Goal: Task Accomplishment & Management: Use online tool/utility

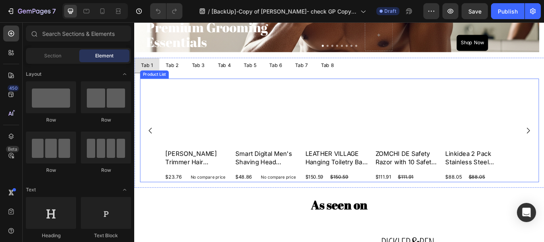
scroll to position [438, 0]
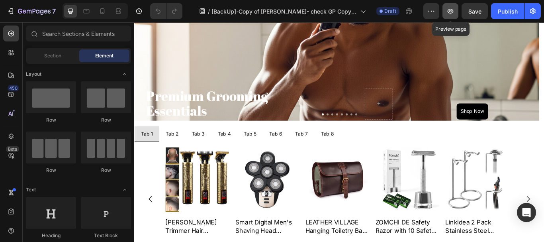
click at [452, 11] on icon "button" at bounding box center [451, 11] width 6 height 5
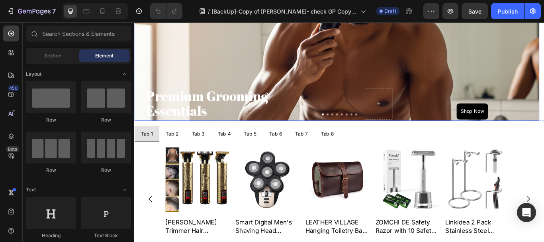
drag, startPoint x: 446, startPoint y: 61, endPoint x: 456, endPoint y: 63, distance: 10.2
click at [280, 60] on div "Background Image" at bounding box center [370, 84] width 472 height 358
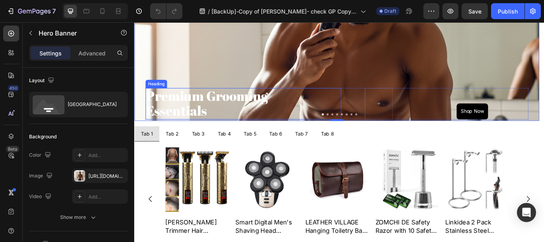
click at [181, 190] on img at bounding box center [206, 205] width 75 height 75
click at [205, 189] on img at bounding box center [206, 205] width 75 height 75
click at [205, 190] on img at bounding box center [206, 205] width 75 height 75
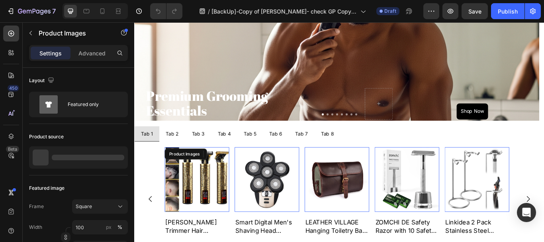
drag, startPoint x: 205, startPoint y: 190, endPoint x: 241, endPoint y: 87, distance: 108.5
click at [205, 190] on img at bounding box center [206, 205] width 75 height 75
click at [205, 193] on img at bounding box center [206, 205] width 75 height 75
click at [216, 183] on img at bounding box center [206, 205] width 75 height 75
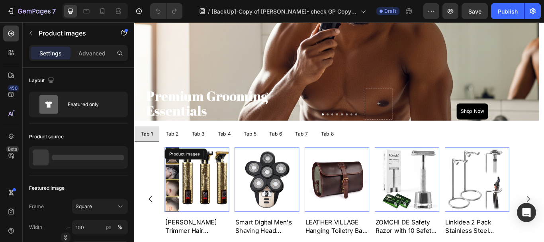
click at [210, 200] on img at bounding box center [206, 205] width 75 height 75
click at [209, 200] on img at bounding box center [206, 205] width 75 height 75
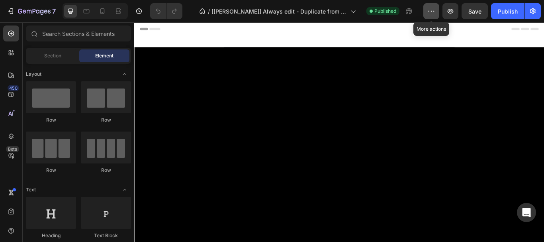
click at [429, 14] on icon "button" at bounding box center [431, 11] width 8 height 8
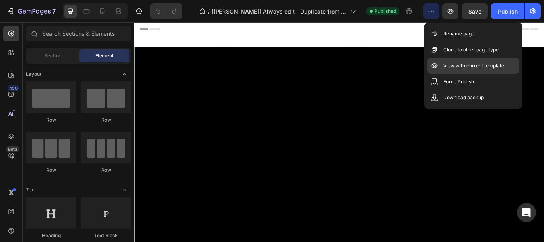
click at [466, 65] on p "View with current template" at bounding box center [473, 66] width 61 height 8
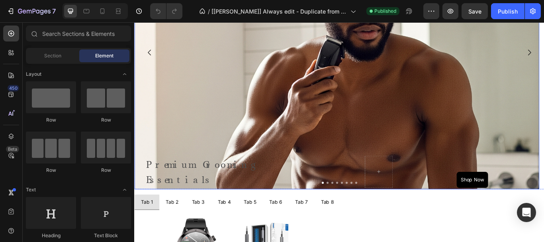
scroll to position [478, 0]
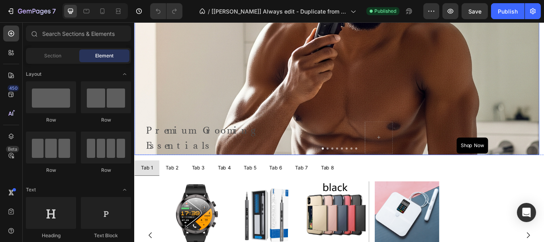
click at [243, 88] on div "Background Image" at bounding box center [370, 104] width 472 height 478
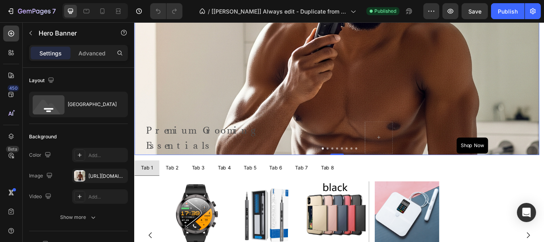
click at [278, 79] on div "Background Image" at bounding box center [370, 104] width 472 height 478
click at [180, 213] on div "Product Images" at bounding box center [190, 212] width 39 height 7
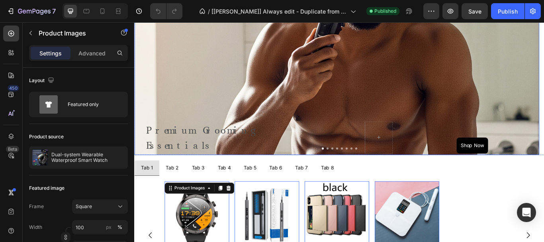
click at [327, 107] on div "Background Image" at bounding box center [370, 104] width 472 height 478
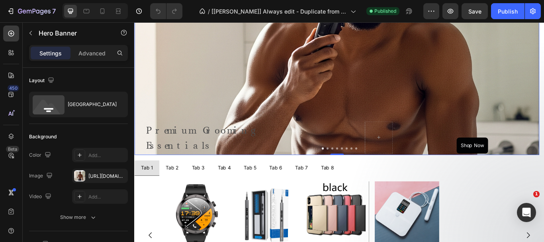
click at [231, 93] on div "Background Image" at bounding box center [370, 104] width 472 height 478
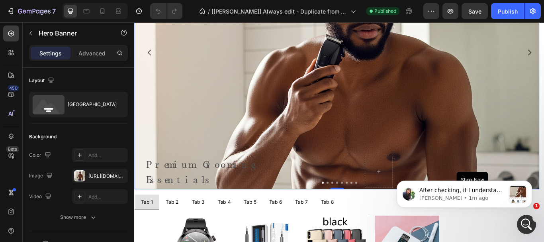
scroll to position [0, 0]
click at [243, 95] on div "Background Image" at bounding box center [370, 139] width 472 height 478
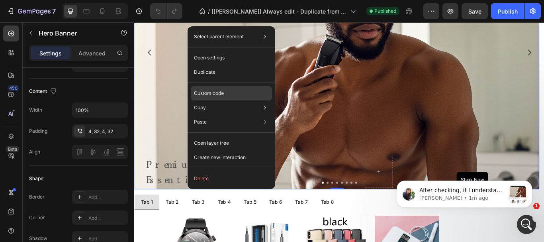
click at [216, 90] on p "Custom code" at bounding box center [209, 93] width 30 height 7
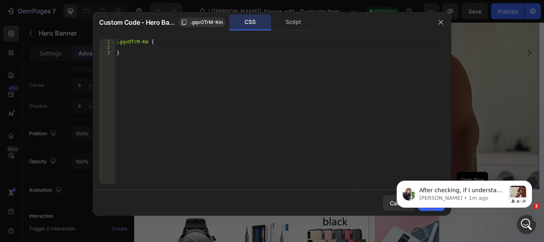
type textarea "}"
click at [232, 91] on div ".gqvOTrM-Km { }" at bounding box center [280, 117] width 330 height 156
click at [282, 23] on div "Script" at bounding box center [293, 22] width 42 height 16
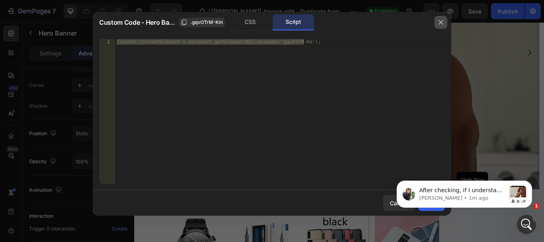
click at [440, 25] on icon "button" at bounding box center [441, 22] width 6 height 6
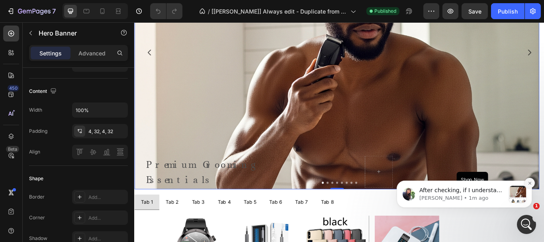
click at [529, 182] on icon "Dismiss notification" at bounding box center [530, 183] width 4 height 4
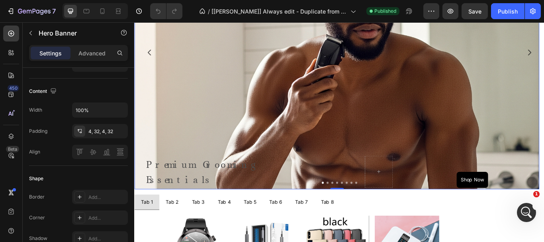
click at [280, 116] on div "Background Image" at bounding box center [370, 139] width 472 height 478
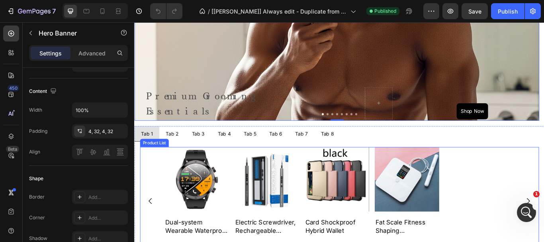
click at [156, 184] on div "Product Images Dual-system Wearable Waterproof Smart Watch Product Title $98.86…" at bounding box center [373, 230] width 465 height 125
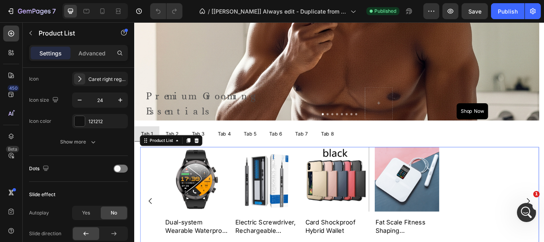
scroll to position [0, 0]
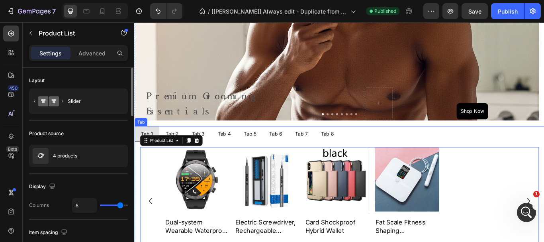
click at [144, 140] on div "Tab" at bounding box center [142, 138] width 12 height 7
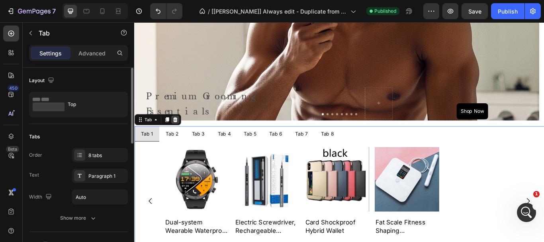
click at [180, 140] on div at bounding box center [182, 136] width 10 height 10
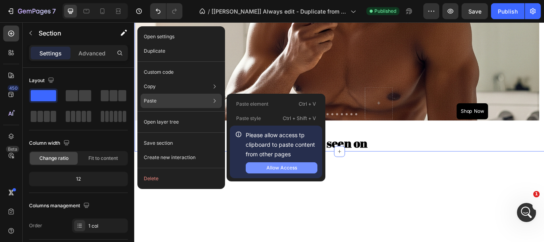
click at [289, 168] on div "Allow Access" at bounding box center [281, 167] width 31 height 7
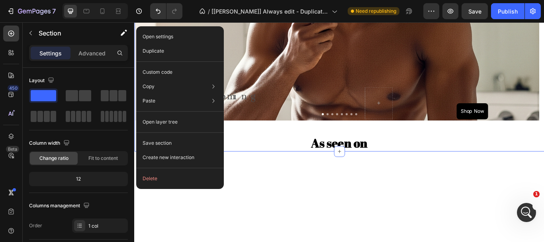
click at [318, 190] on div at bounding box center [373, 208] width 478 height 70
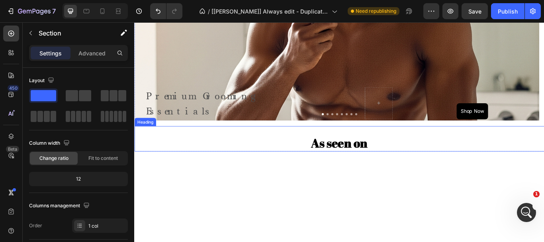
click at [284, 144] on div "As seen on Heading" at bounding box center [373, 158] width 478 height 30
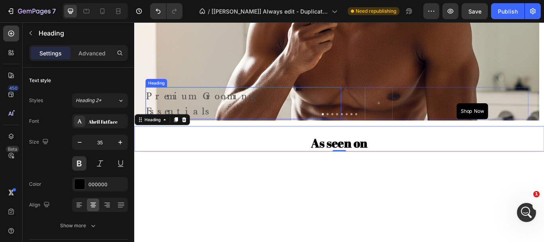
click at [232, 110] on span "Premium Grooming" at bounding box center [211, 108] width 126 height 14
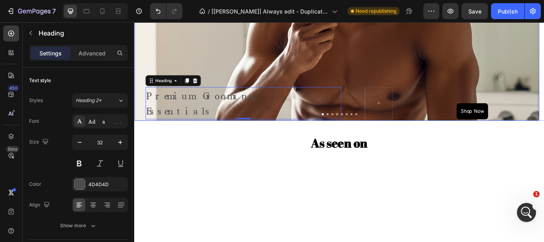
click at [136, 101] on div "Text Block Premium Grooming Essentials Heading 0 Shop Now Button Row" at bounding box center [370, 116] width 472 height 42
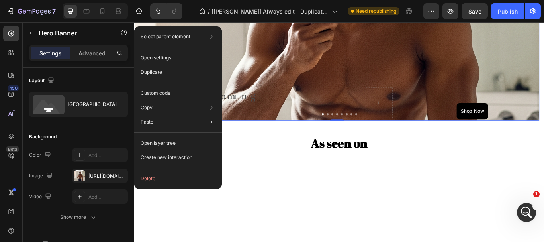
click at [544, 93] on div "Background Image" at bounding box center [370, 69] width 472 height 478
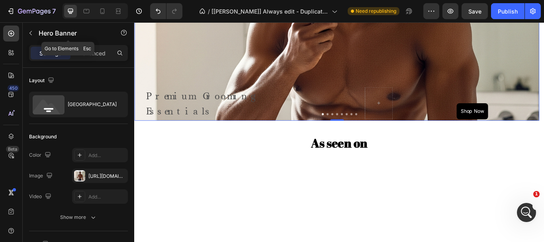
click at [31, 32] on icon "button" at bounding box center [30, 33] width 2 height 4
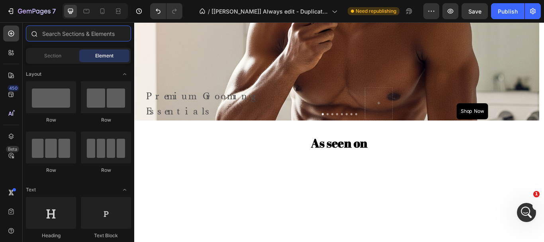
click at [56, 34] on input "text" at bounding box center [78, 33] width 105 height 16
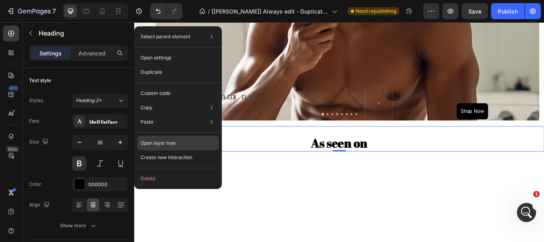
drag, startPoint x: 118, startPoint y: 111, endPoint x: 168, endPoint y: 145, distance: 60.9
click at [168, 145] on p "Open layer tree" at bounding box center [158, 142] width 35 height 7
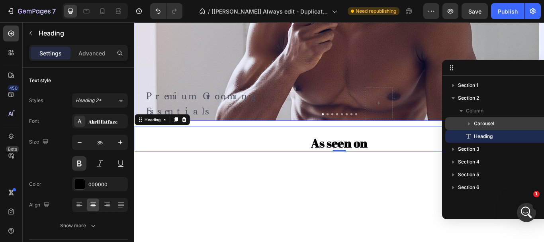
click at [486, 123] on span "Carousel" at bounding box center [484, 123] width 20 height 8
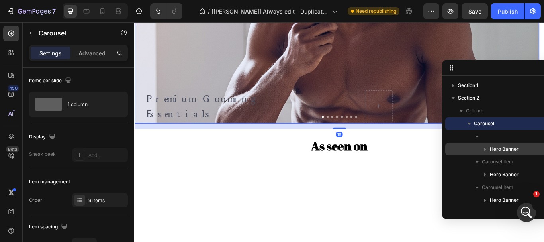
scroll to position [286, 0]
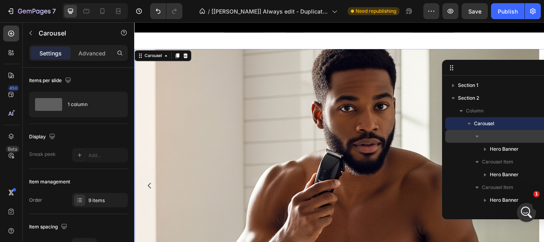
click at [487, 139] on div at bounding box center [505, 136] width 115 height 13
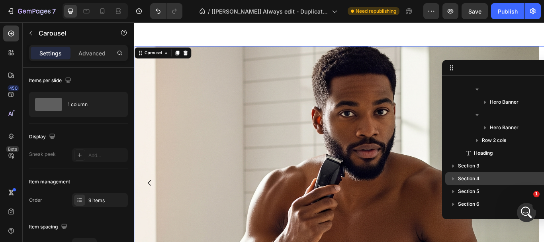
scroll to position [485, 0]
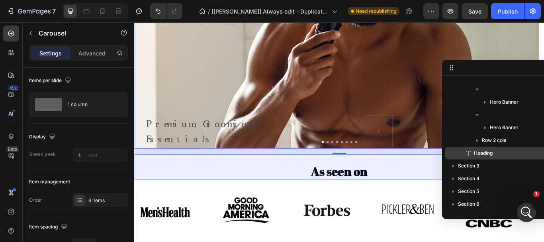
click at [486, 153] on span "Heading" at bounding box center [483, 153] width 19 height 8
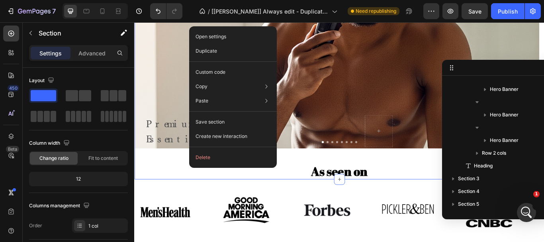
scroll to position [0, 0]
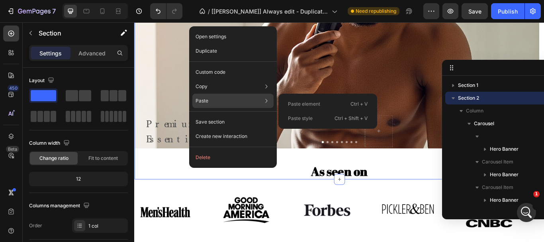
drag, startPoint x: 304, startPoint y: 106, endPoint x: 197, endPoint y: 98, distance: 107.8
click at [304, 106] on p "Paste element" at bounding box center [304, 103] width 32 height 7
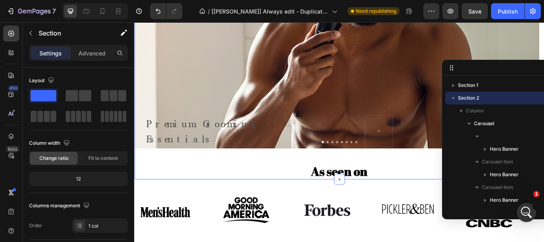
click at [166, 173] on div "Text Block Premium Grooming Essentials Heading Shop Now Button Row Hero Banner …" at bounding box center [373, 13] width 478 height 325
click at [29, 31] on icon "button" at bounding box center [30, 33] width 6 height 6
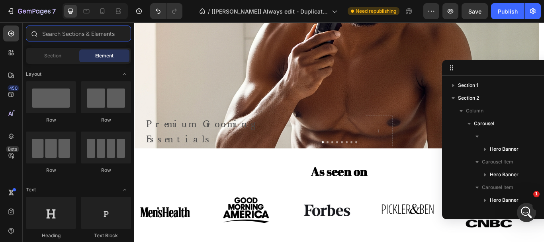
click at [65, 33] on input "text" at bounding box center [78, 33] width 105 height 16
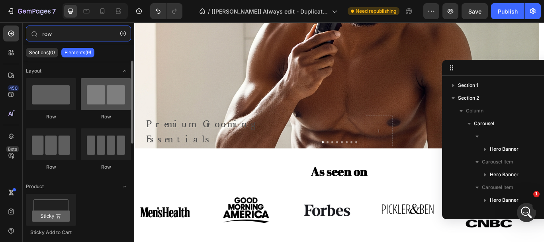
type input "row"
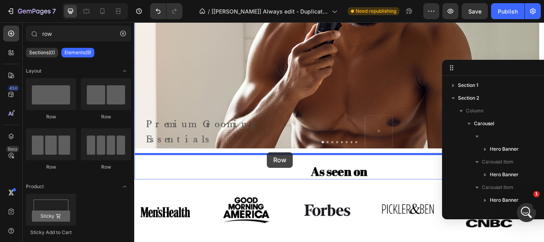
drag, startPoint x: 229, startPoint y: 122, endPoint x: 289, endPoint y: 174, distance: 79.6
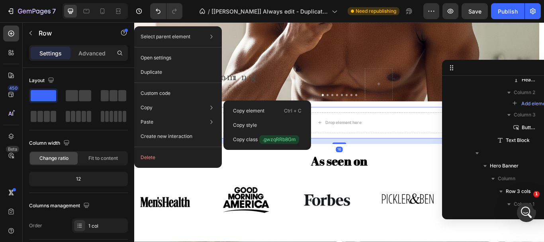
scroll to position [1170, 0]
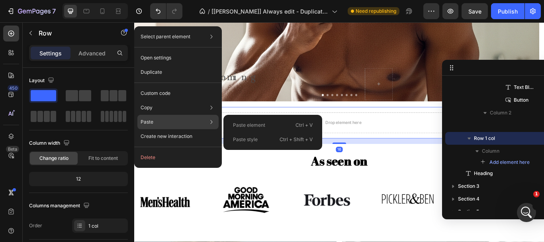
click at [257, 127] on p "Paste element" at bounding box center [249, 124] width 32 height 7
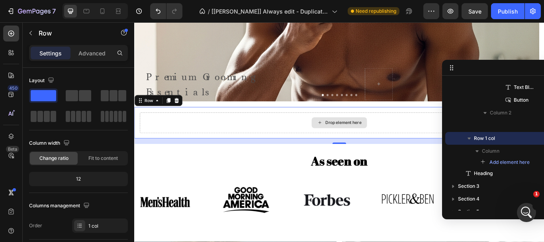
click at [338, 129] on div "Drop element here" at bounding box center [373, 139] width 465 height 24
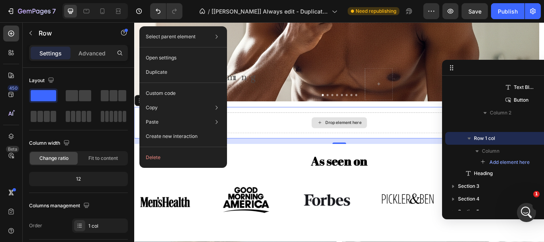
click at [301, 135] on div "Drop element here" at bounding box center [373, 139] width 465 height 24
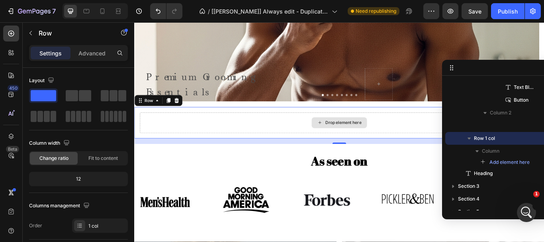
click at [301, 135] on div "Drop element here" at bounding box center [373, 139] width 465 height 24
click at [217, 140] on div "Drop element here" at bounding box center [373, 139] width 465 height 24
click at [217, 135] on div "Drop element here" at bounding box center [373, 139] width 465 height 24
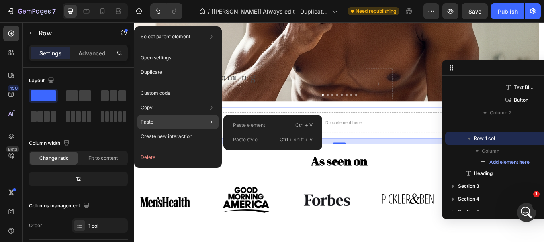
click at [243, 132] on div "Paste element Ctrl + V" at bounding box center [273, 139] width 92 height 14
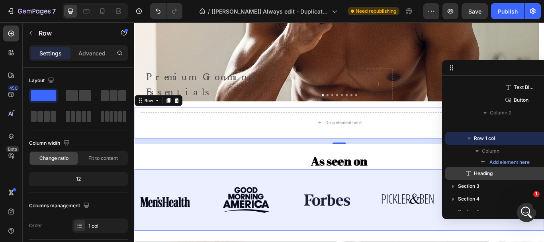
scroll to position [1191, 0]
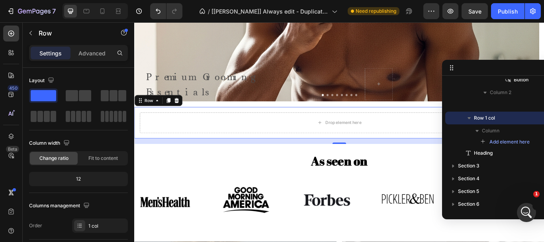
click at [189, 127] on div "Drop element here Row 16" at bounding box center [373, 139] width 478 height 37
click at [184, 132] on div "Drop element here" at bounding box center [373, 139] width 465 height 24
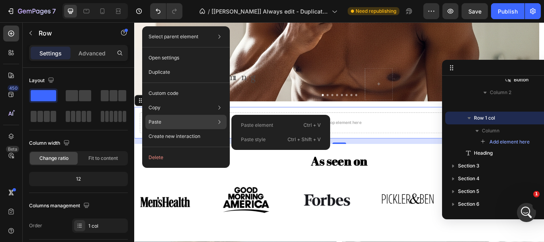
click at [175, 119] on div "Paste Paste element Ctrl + V Paste style Ctrl + Shift + V" at bounding box center [185, 122] width 81 height 14
click at [272, 125] on p "Paste element" at bounding box center [257, 124] width 32 height 7
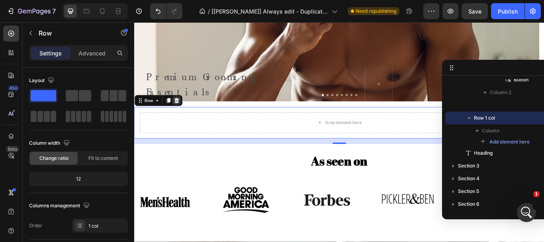
click at [185, 113] on icon at bounding box center [183, 113] width 6 height 6
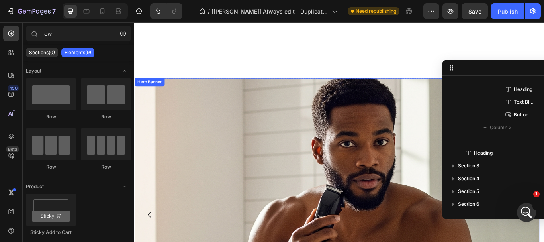
scroll to position [368, 0]
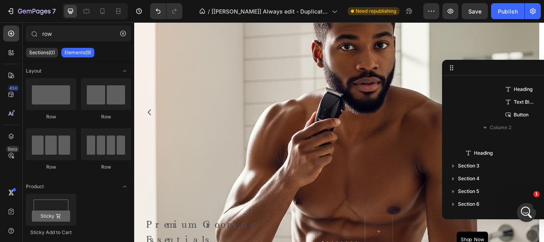
click at [454, 70] on icon at bounding box center [451, 68] width 6 height 6
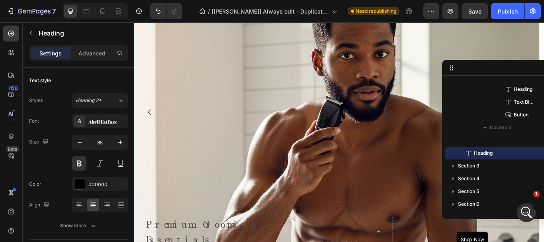
scroll to position [488, 0]
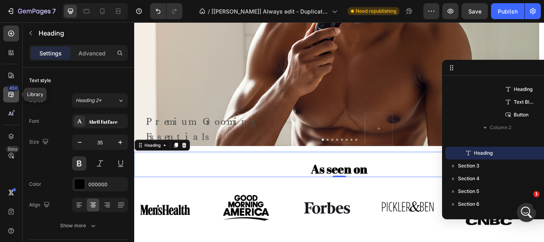
click at [12, 95] on icon at bounding box center [10, 94] width 5 height 5
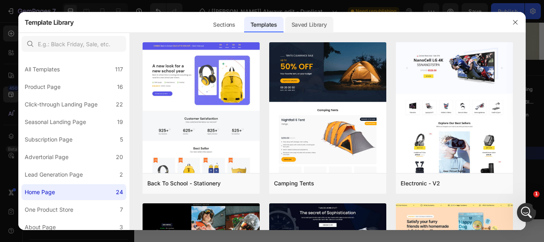
click at [311, 27] on div "Saved Library" at bounding box center [309, 25] width 48 height 16
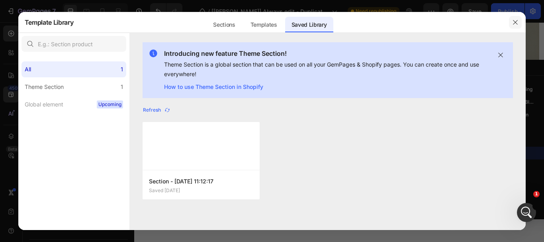
click at [516, 22] on icon "button" at bounding box center [515, 22] width 4 height 4
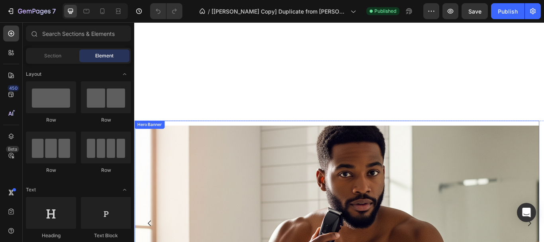
scroll to position [398, 0]
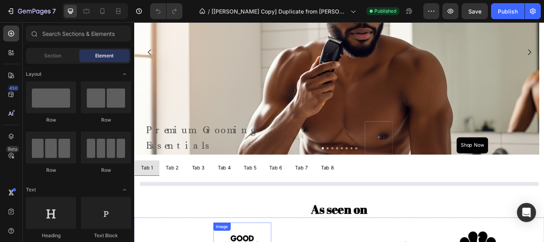
click at [239, 208] on div "Product List" at bounding box center [373, 211] width 465 height 6
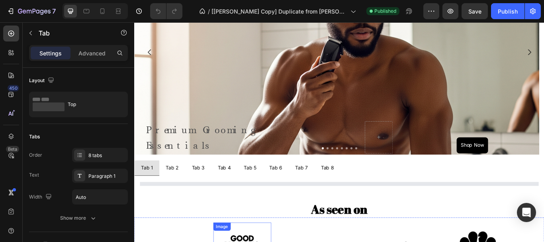
click at [184, 201] on div "Product List Product List Product List Product List Product Images Men's Long S…" at bounding box center [373, 210] width 478 height 19
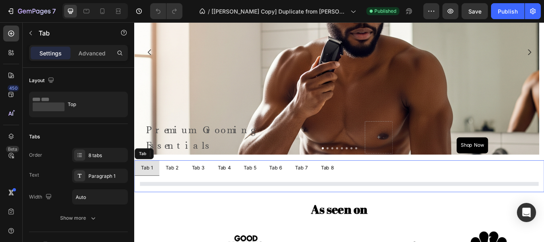
click at [190, 208] on div at bounding box center [373, 210] width 465 height 5
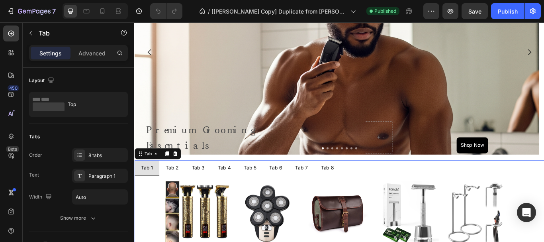
scroll to position [518, 0]
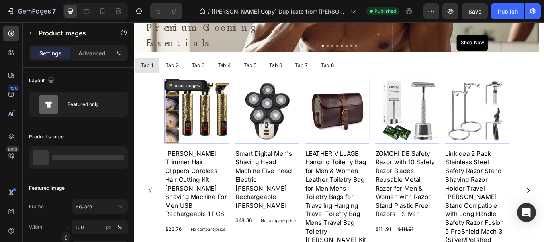
click at [175, 96] on div "Product Images" at bounding box center [192, 95] width 39 height 7
click at [199, 96] on div "Product Images" at bounding box center [192, 95] width 39 height 7
click at [164, 105] on div "Product Images Beard Trimmer Hair Clippers Cordless Hair Cutting Kit Barber Sha…" at bounding box center [373, 218] width 465 height 261
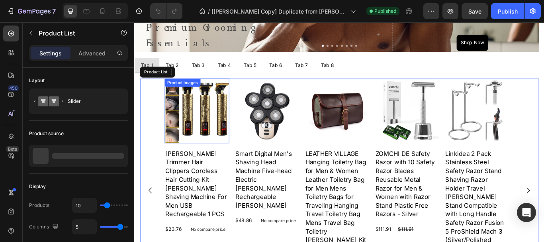
click at [194, 97] on div "Product Images" at bounding box center [190, 93] width 42 height 10
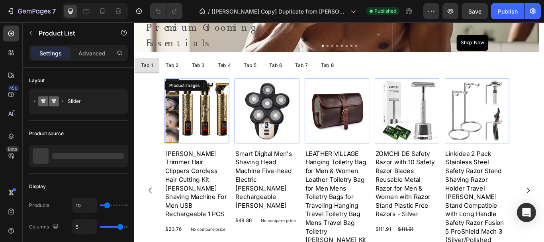
click at [162, 103] on div "Product Images Beard Trimmer Hair Clippers Cordless Hair Cutting Kit Barber Sha…" at bounding box center [373, 218] width 465 height 261
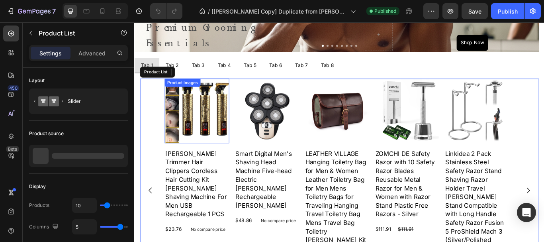
click at [184, 92] on div "Product Images" at bounding box center [190, 92] width 39 height 7
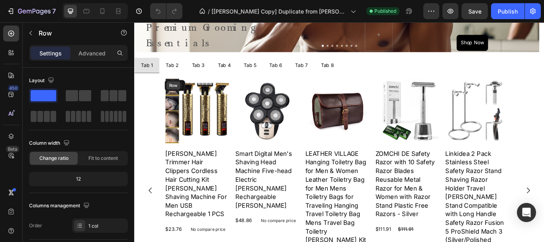
click at [182, 96] on div "Row" at bounding box center [179, 95] width 13 height 7
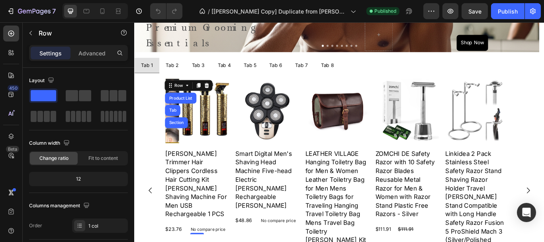
click at [190, 113] on div "Product List" at bounding box center [188, 110] width 30 height 5
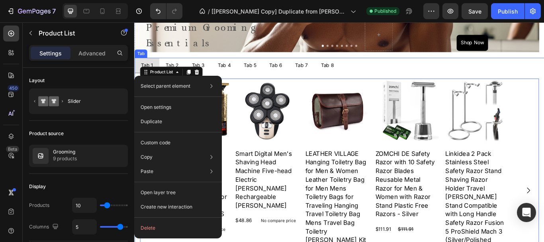
click at [334, 65] on li "Tab 7" at bounding box center [329, 73] width 30 height 18
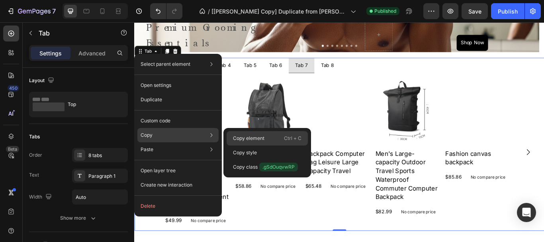
click at [258, 139] on p "Copy element" at bounding box center [248, 138] width 31 height 7
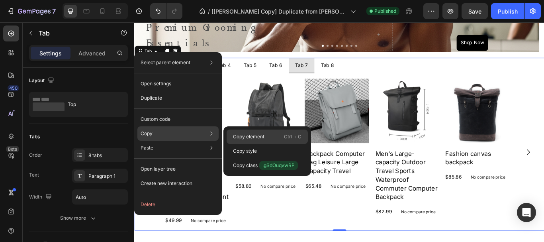
click at [270, 144] on div "Copy element Ctrl + C" at bounding box center [267, 151] width 81 height 14
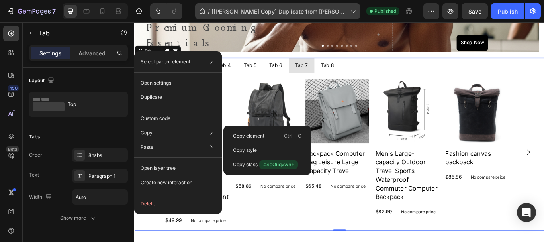
drag, startPoint x: 249, startPoint y: 135, endPoint x: 313, endPoint y: 10, distance: 141.1
click at [249, 135] on p "Copy element" at bounding box center [248, 135] width 31 height 7
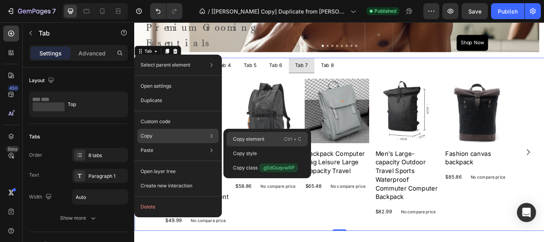
click at [267, 146] on div "Copy element Ctrl + C" at bounding box center [267, 153] width 81 height 14
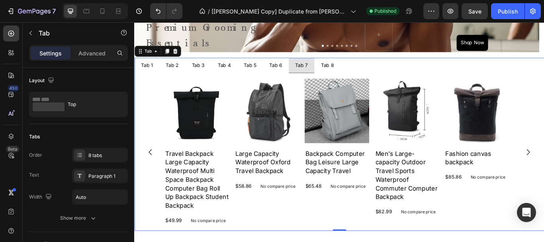
click at [437, 74] on ul "Tab 1 Tab 2 Tab 3 Tab 4 Tab 5 Tab 6 Tab 7 Tab 8" at bounding box center [373, 73] width 478 height 18
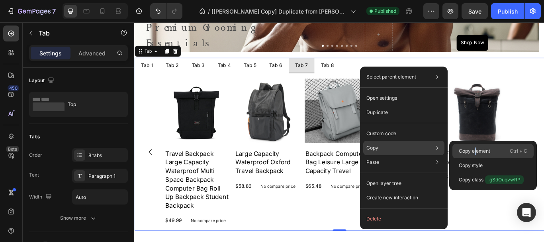
click at [475, 150] on p "Copy element" at bounding box center [474, 150] width 31 height 7
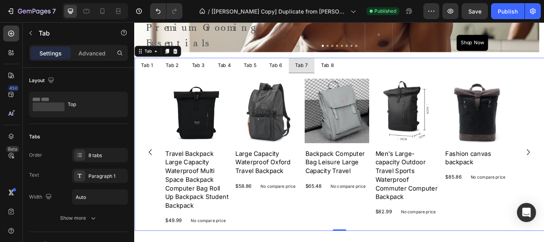
click at [510, 67] on ul "Tab 1 Tab 2 Tab 3 Tab 4 Tab 5 Tab 6 Tab 7 Tab 8" at bounding box center [373, 73] width 478 height 18
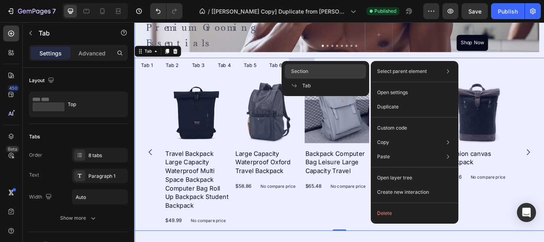
click at [326, 78] on div "Section" at bounding box center [325, 85] width 81 height 14
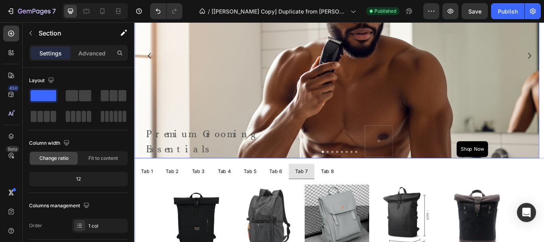
scroll to position [279, 0]
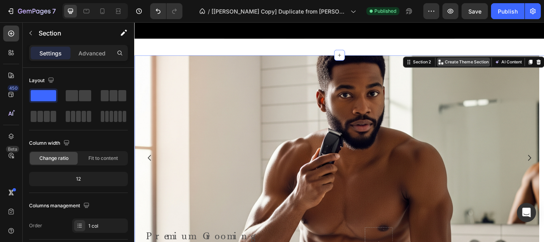
click at [523, 65] on p "Create Theme Section" at bounding box center [521, 68] width 51 height 7
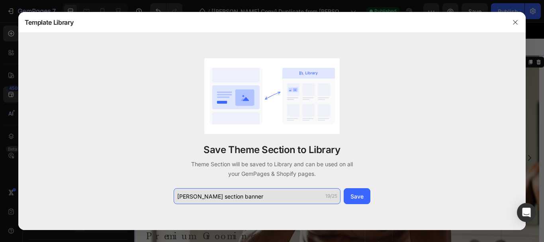
click at [182, 196] on input "TIna section banner" at bounding box center [257, 196] width 167 height 16
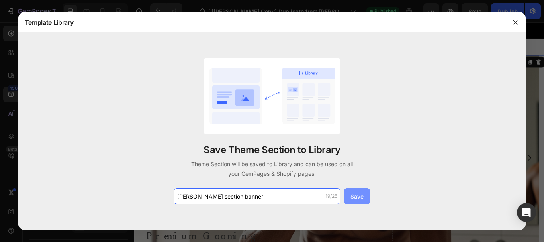
type input "[PERSON_NAME] section banner"
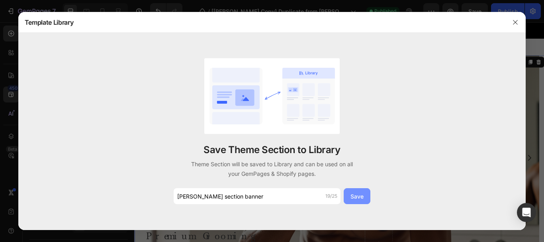
click at [353, 195] on div "Save" at bounding box center [356, 196] width 13 height 8
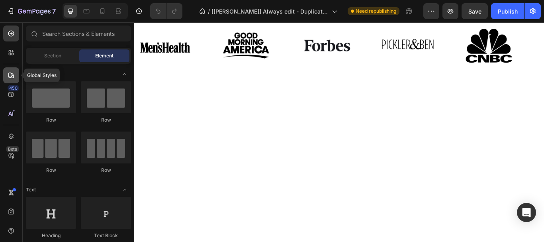
scroll to position [478, 0]
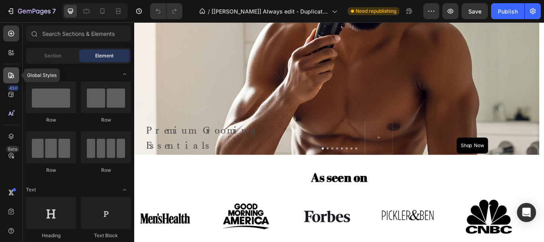
drag, startPoint x: 11, startPoint y: 74, endPoint x: 24, endPoint y: 38, distance: 38.2
click at [11, 74] on icon at bounding box center [11, 75] width 6 height 6
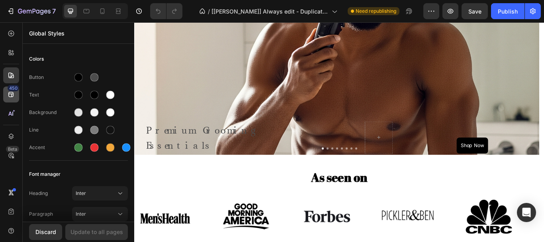
click at [12, 97] on icon at bounding box center [10, 94] width 5 height 5
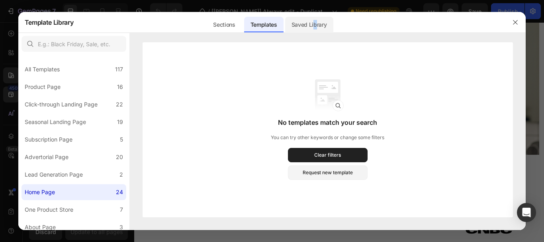
click at [315, 26] on div "Saved Library" at bounding box center [309, 25] width 48 height 16
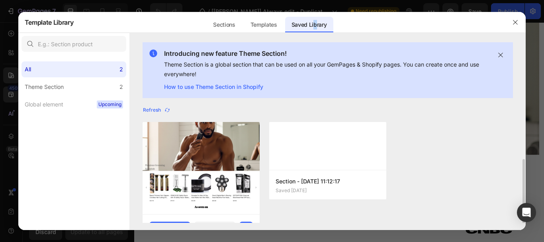
scroll to position [30, 0]
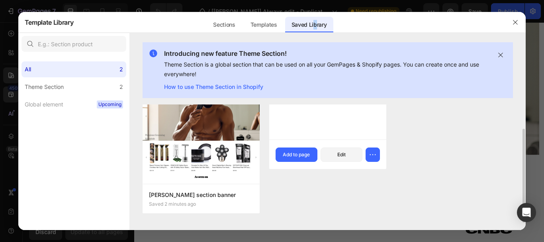
click at [0, 0] on div "Add to page" at bounding box center [0, 0] width 0 height 0
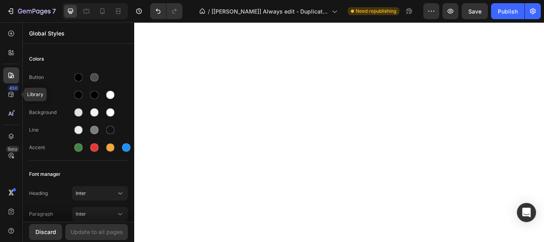
scroll to position [1567, 0]
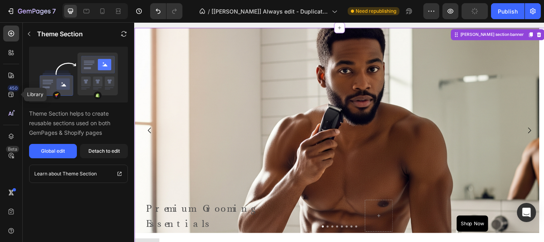
click at [102, 151] on div "Detach to edit" at bounding box center [103, 150] width 31 height 7
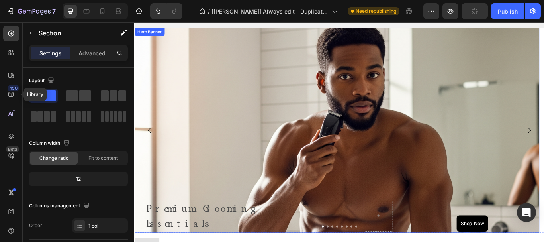
click at [544, 43] on div "Background Image" at bounding box center [370, 208] width 472 height 358
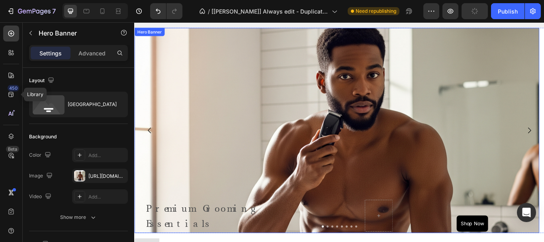
click at [544, 36] on div "Background Image" at bounding box center [370, 208] width 472 height 358
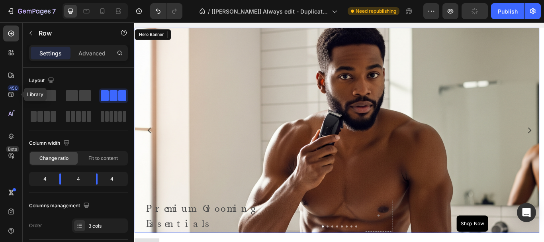
click at [499, 176] on div "Background Image" at bounding box center [370, 208] width 472 height 358
click at [494, 161] on div "Background Image" at bounding box center [370, 208] width 472 height 358
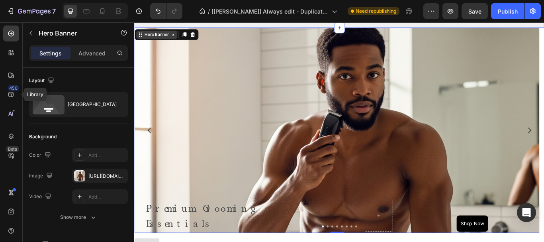
click at [164, 40] on div "Hero Banner" at bounding box center [160, 36] width 32 height 7
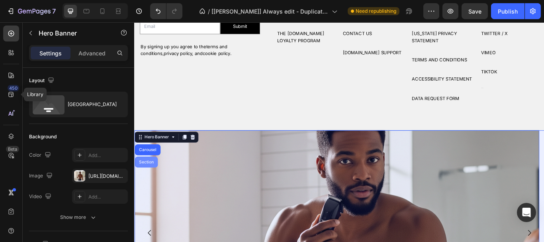
click at [152, 186] on div "Section" at bounding box center [148, 185] width 20 height 5
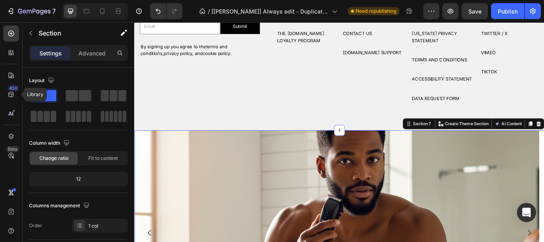
drag, startPoint x: 457, startPoint y: 143, endPoint x: 403, endPoint y: 160, distance: 56.2
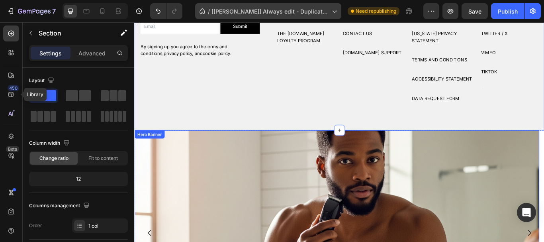
drag, startPoint x: 403, startPoint y: 160, endPoint x: 361, endPoint y: 26, distance: 140.3
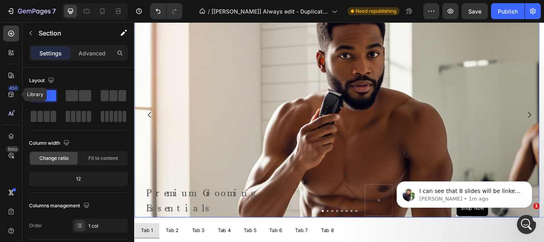
scroll to position [1551, 0]
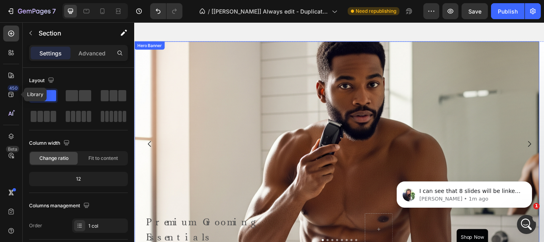
click at [468, 109] on div "Background Image" at bounding box center [370, 219] width 472 height 358
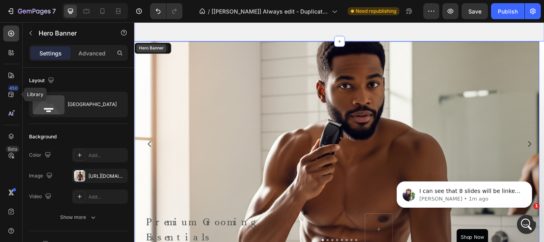
click at [147, 56] on div "Hero Banner" at bounding box center [154, 52] width 32 height 7
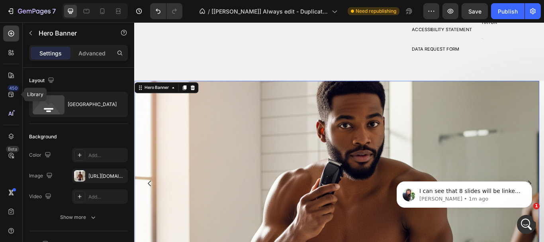
drag, startPoint x: 155, startPoint y: 98, endPoint x: 158, endPoint y: 88, distance: 10.6
click at [155, 98] on div "Hero Banner" at bounding box center [160, 98] width 32 height 7
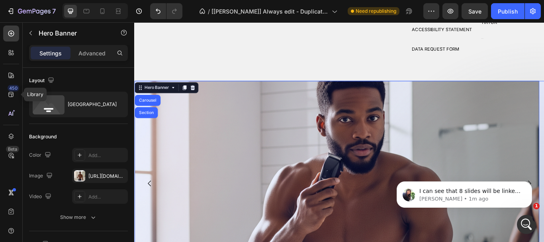
click at [151, 127] on div "Section" at bounding box center [148, 127] width 20 height 5
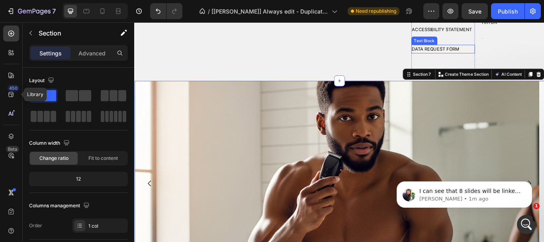
click at [460, 86] on div "Section 7" at bounding box center [469, 82] width 24 height 7
click at [463, 88] on div "Section 7 Create Theme Section AI Content Write with GemAI What would you like …" at bounding box center [529, 82] width 165 height 13
click at [466, 85] on div "Section 7" at bounding box center [469, 82] width 24 height 7
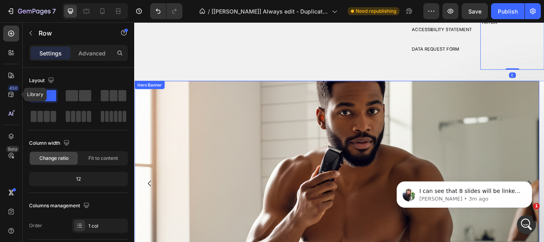
scroll to position [1442, 0]
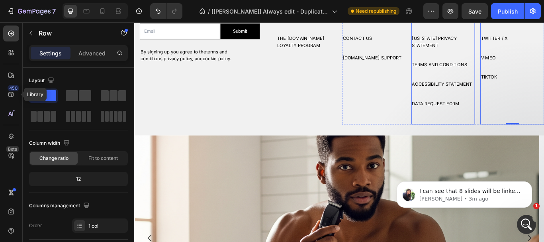
click at [457, 135] on div "POLICIES Heading COOKIE POLICY Text Block PRIVACY STATEMENT Text Block CALIFORN…" at bounding box center [494, 51] width 74 height 166
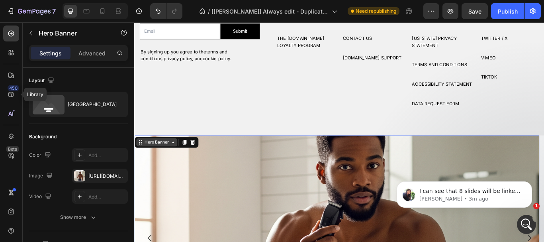
click at [167, 164] on div "Hero Banner" at bounding box center [160, 161] width 32 height 7
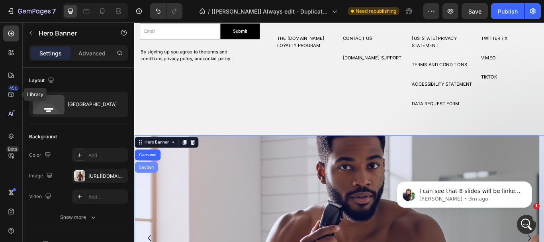
click at [151, 190] on div "Section" at bounding box center [148, 191] width 20 height 5
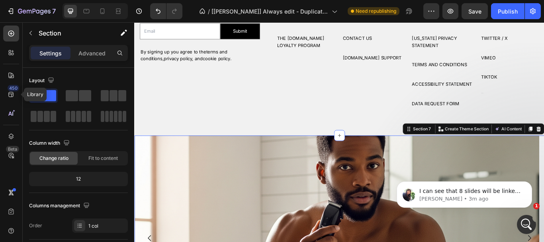
drag, startPoint x: 460, startPoint y: 150, endPoint x: 382, endPoint y: 109, distance: 87.6
click at [382, 109] on div "The Edit.Co Heading DISCOVER Text Block LOCATIONS Text Block CONTACT US Text Bl…" at bounding box center [413, 51] width 74 height 179
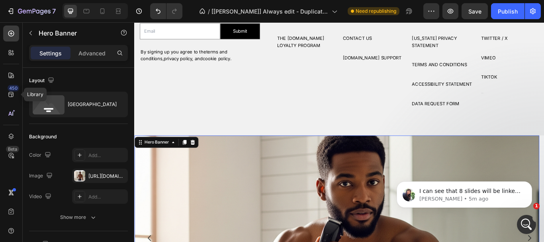
scroll to position [1482, 0]
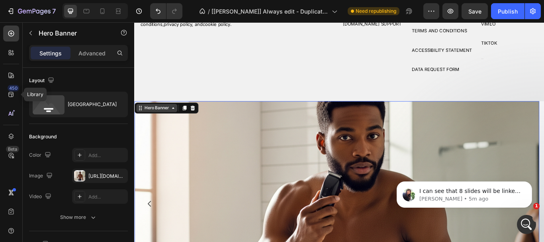
click at [156, 125] on div "Hero Banner" at bounding box center [160, 122] width 32 height 7
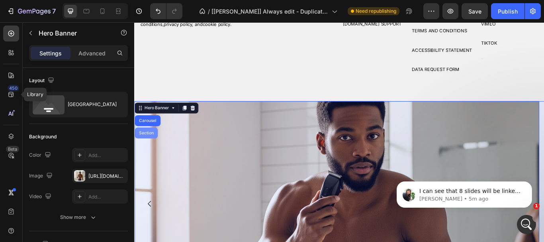
click at [155, 151] on div "Section" at bounding box center [148, 151] width 20 height 5
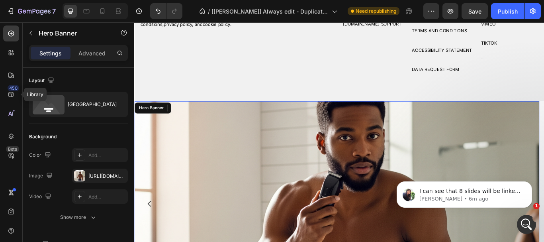
click at [167, 124] on div "Hero Banner" at bounding box center [160, 122] width 32 height 7
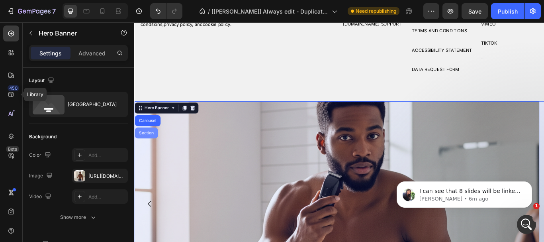
click at [153, 149] on div "Section" at bounding box center [148, 151] width 20 height 5
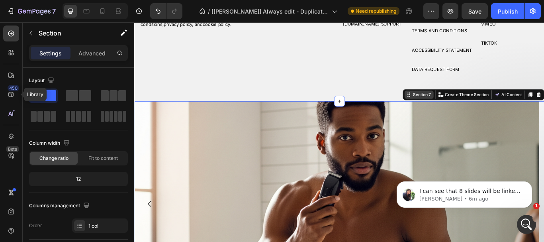
drag, startPoint x: 510, startPoint y: 107, endPoint x: 446, endPoint y: 106, distance: 64.5
click at [447, 106] on div "Section 7 Create Theme Section AI Content Write with GemAI What would you like …" at bounding box center [529, 106] width 165 height 13
drag, startPoint x: 463, startPoint y: 105, endPoint x: 323, endPoint y: 73, distance: 142.9
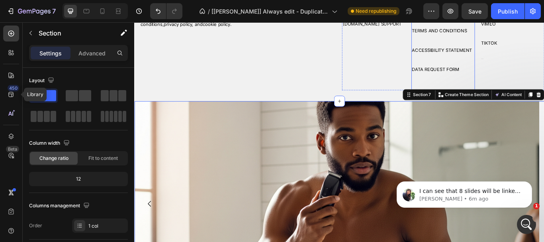
click html "I can see that 8 slides will be linked to 8 tabs below. And on each tab, I am p…"
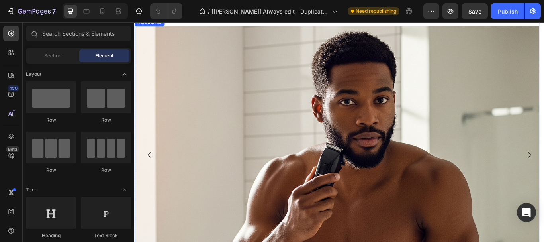
scroll to position [478, 0]
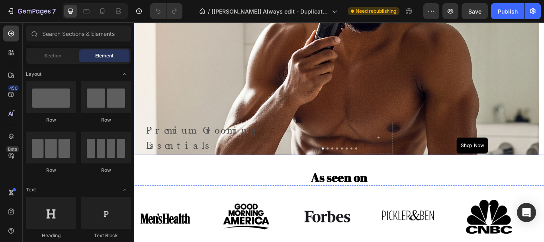
click at [359, 168] on div at bounding box center [373, 169] width 478 height 2
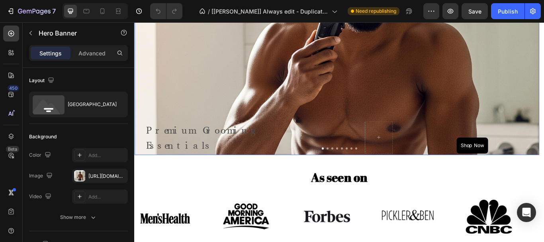
click at [387, 115] on div "Background Image" at bounding box center [370, 106] width 472 height 478
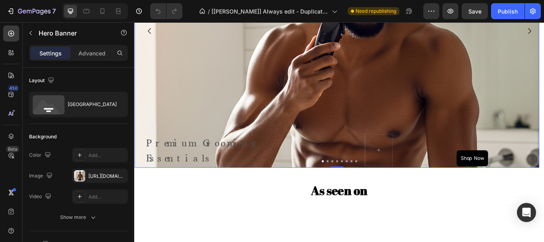
scroll to position [398, 0]
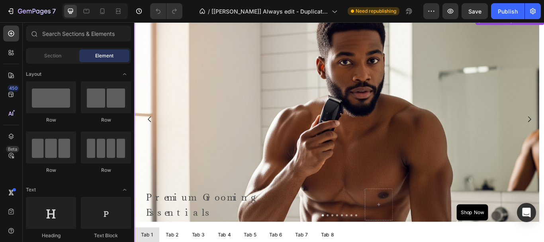
scroll to position [1660, 0]
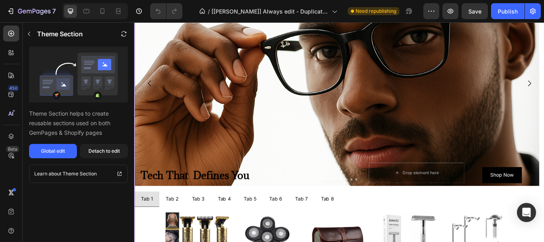
scroll to position [1580, 0]
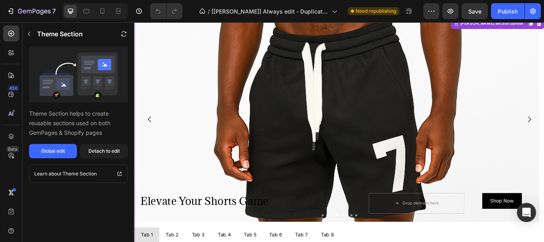
scroll to position [1461, 0]
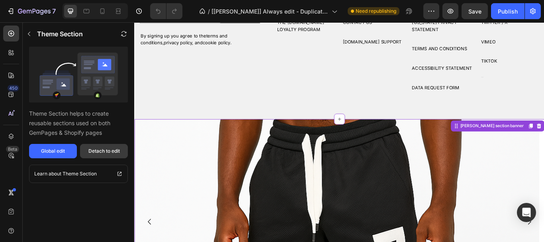
click at [108, 152] on div "Detach to edit" at bounding box center [103, 150] width 31 height 7
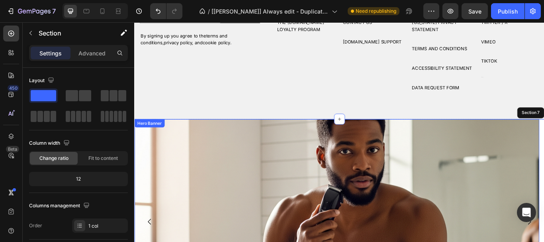
click at [147, 138] on div "Hero Banner" at bounding box center [151, 140] width 35 height 10
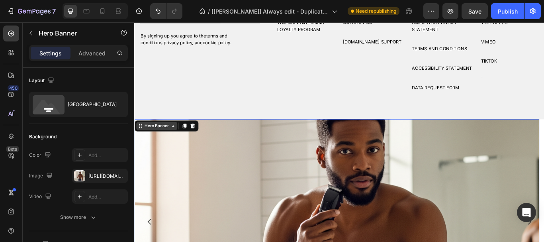
click at [153, 143] on div "Hero Banner" at bounding box center [160, 143] width 32 height 7
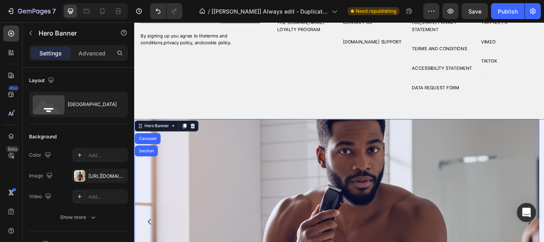
click at [151, 172] on div "Section" at bounding box center [148, 172] width 20 height 5
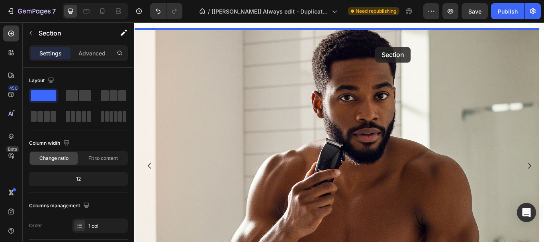
scroll to position [370, 0]
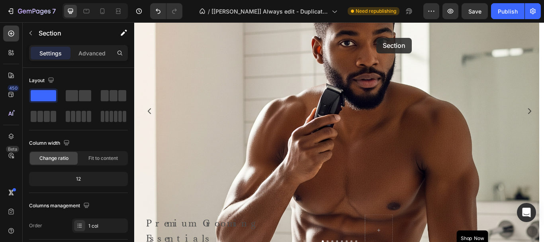
drag, startPoint x: 466, startPoint y: 128, endPoint x: 364, endPoint y: 172, distance: 111.6
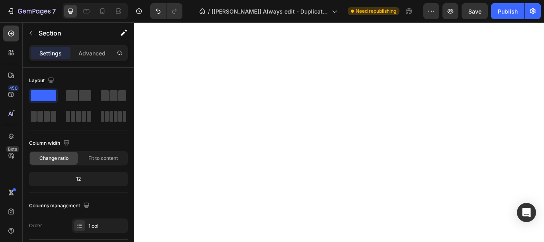
scroll to position [508, 0]
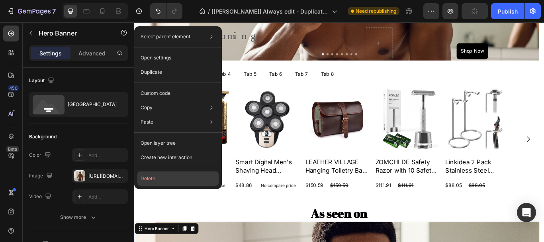
click at [157, 178] on button "Delete" at bounding box center [177, 178] width 81 height 14
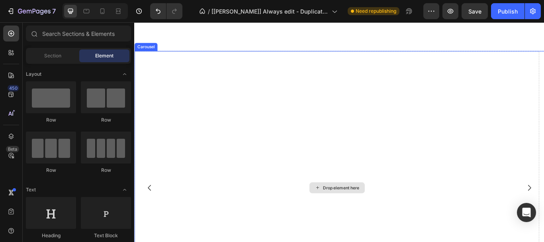
scroll to position [786, 0]
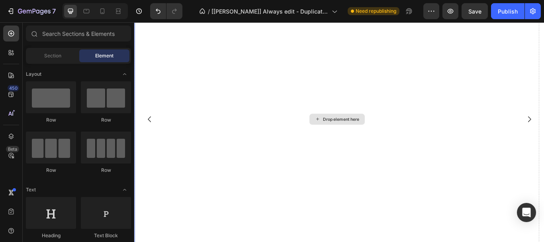
click at [426, 147] on div "Drop element here" at bounding box center [370, 135] width 472 height 319
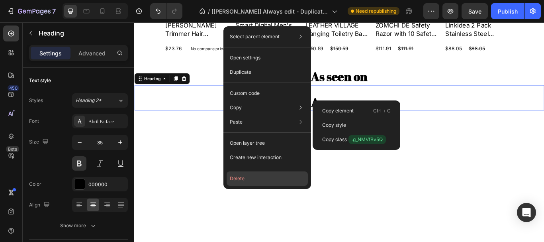
click at [264, 178] on button "Delete" at bounding box center [267, 178] width 81 height 14
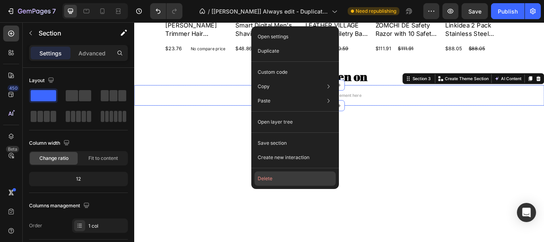
drag, startPoint x: 288, startPoint y: 178, endPoint x: 233, endPoint y: 131, distance: 71.7
click at [288, 178] on button "Delete" at bounding box center [294, 178] width 81 height 14
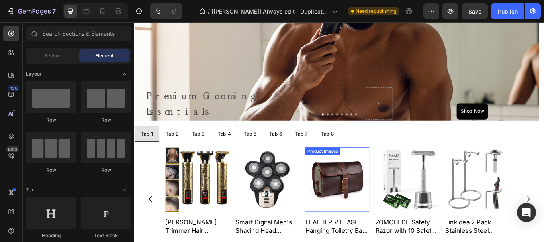
scroll to position [478, 0]
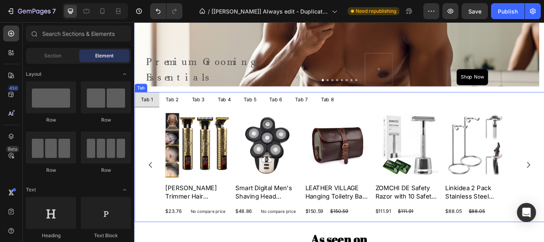
click at [182, 112] on div "Tab 2" at bounding box center [179, 112] width 18 height 11
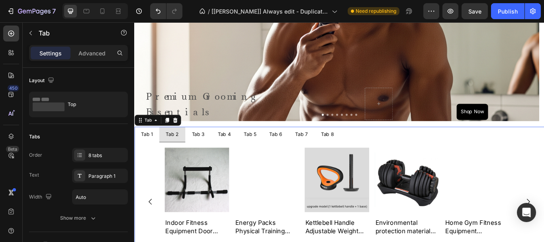
scroll to position [319, 0]
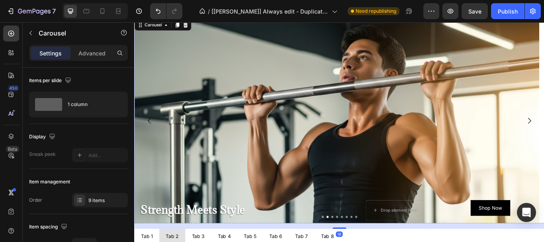
scroll to position [438, 0]
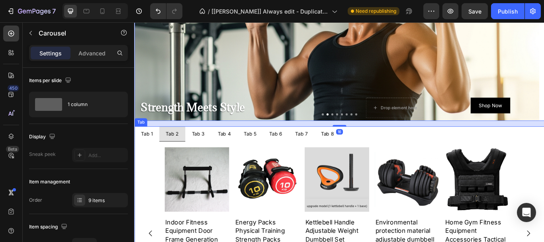
click at [208, 153] on div "Tab 3" at bounding box center [209, 152] width 18 height 11
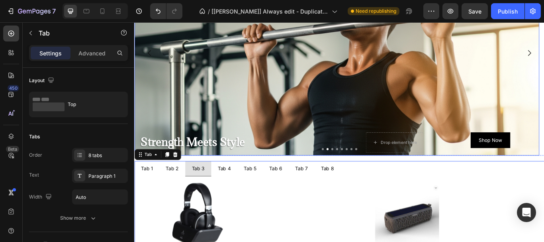
scroll to position [358, 0]
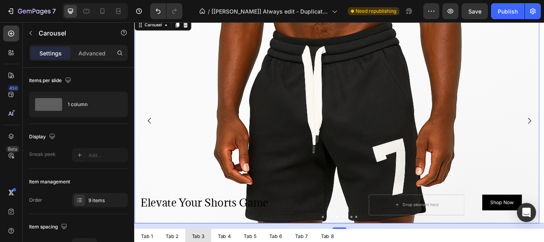
scroll to position [398, 0]
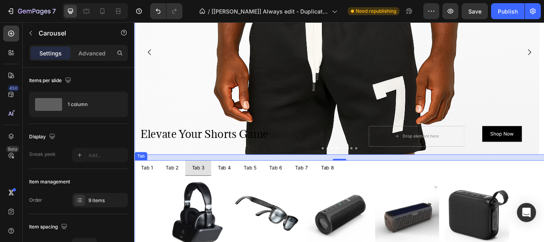
click at [235, 194] on div "Tab 4" at bounding box center [239, 191] width 18 height 11
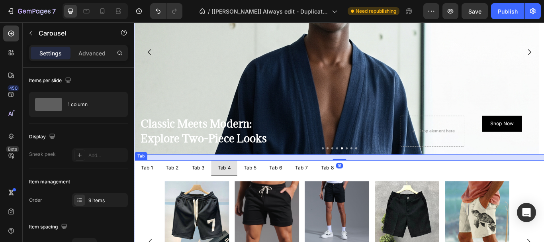
click at [272, 193] on div "Tab 5" at bounding box center [268, 191] width 17 height 11
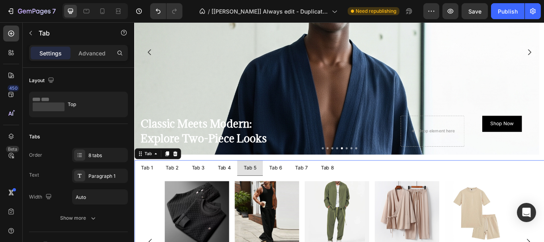
click at [301, 195] on div "Tab 6" at bounding box center [299, 191] width 18 height 11
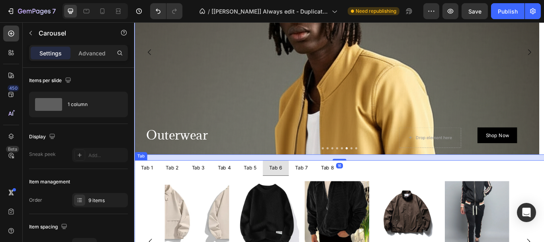
click at [332, 192] on p "Tab 7" at bounding box center [329, 192] width 15 height 9
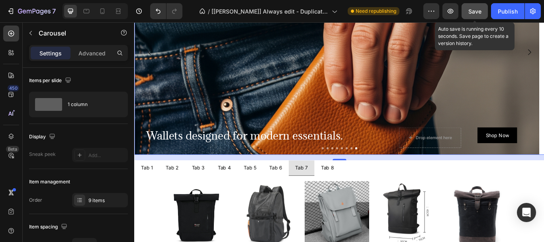
click at [470, 12] on span "Save" at bounding box center [474, 11] width 13 height 7
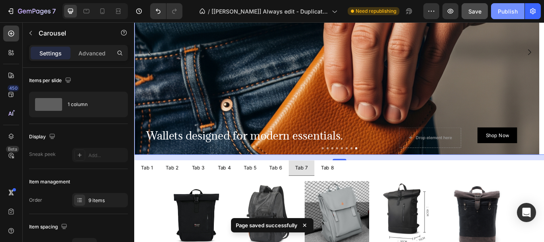
click at [510, 10] on div "Publish" at bounding box center [508, 11] width 20 height 8
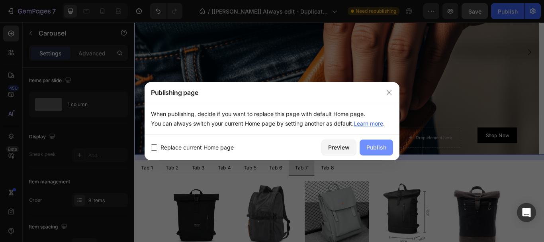
click at [378, 146] on div "Publish" at bounding box center [376, 147] width 20 height 8
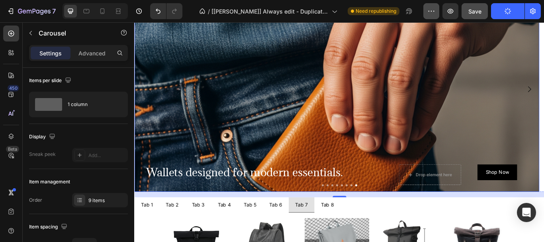
scroll to position [239, 0]
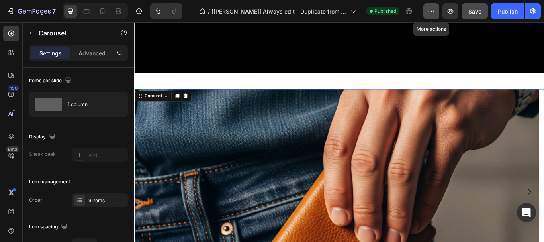
click at [435, 10] on icon "button" at bounding box center [431, 11] width 8 height 8
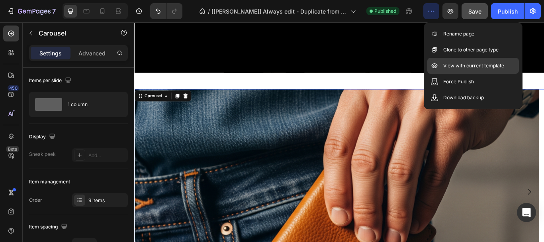
click at [467, 67] on p "View with current template" at bounding box center [473, 66] width 61 height 8
